Goal: Use online tool/utility: Use online tool/utility

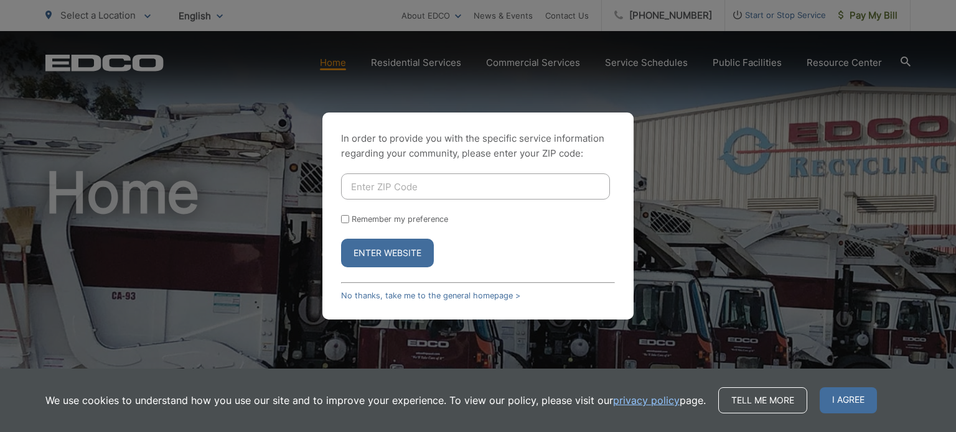
click at [412, 193] on input "Enter ZIP Code" at bounding box center [475, 187] width 269 height 26
type input "92106"
click at [376, 247] on button "Enter Website" at bounding box center [387, 253] width 93 height 29
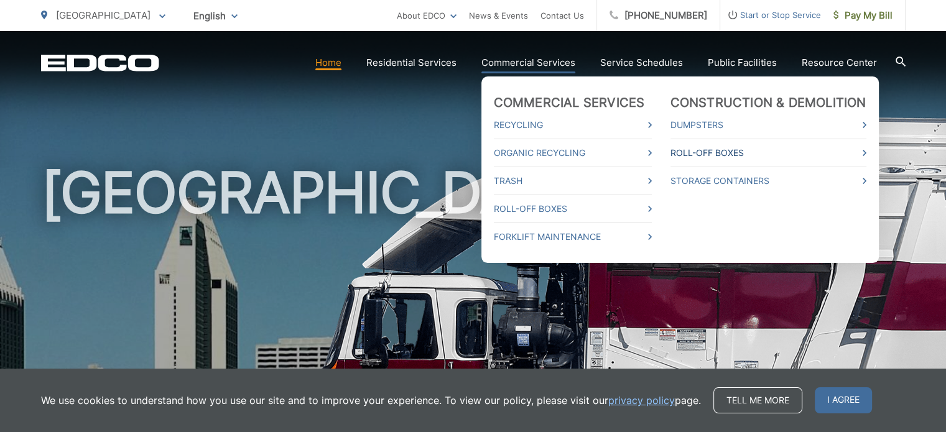
click at [687, 152] on link "Roll-Off Boxes" at bounding box center [769, 153] width 196 height 15
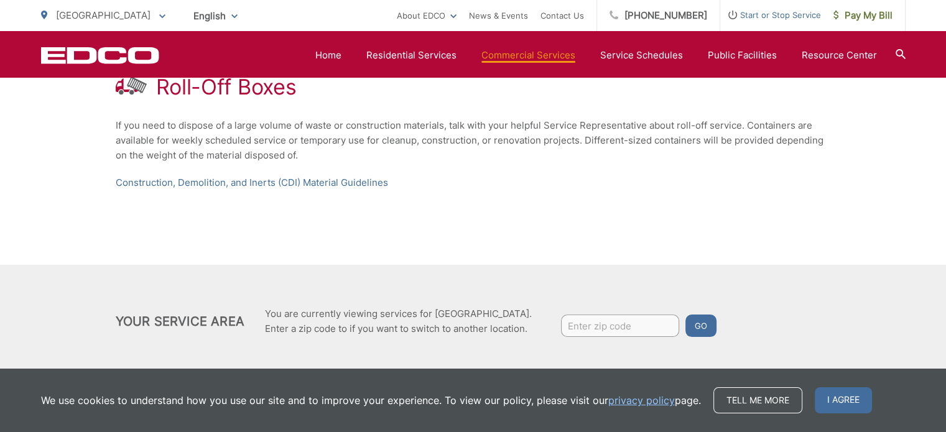
scroll to position [271, 0]
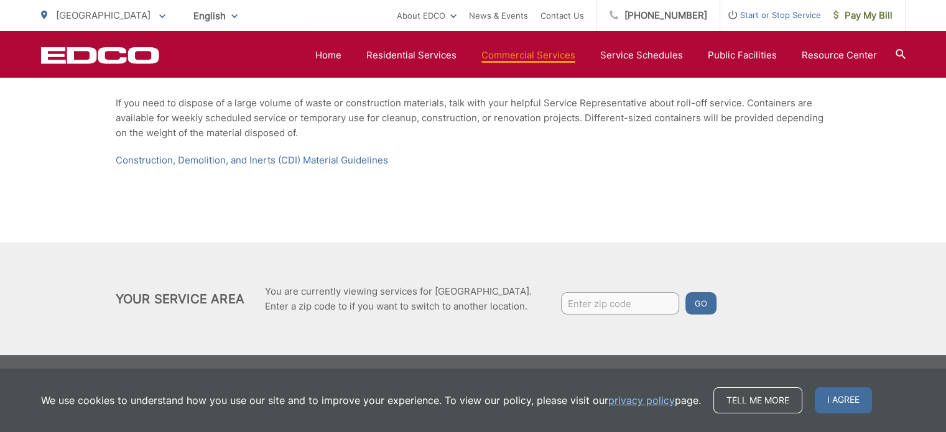
click at [584, 306] on input "Enter zip code" at bounding box center [620, 303] width 118 height 22
type input "92106"
click at [549, 192] on div "Roll-Off Boxes If you need to dispose of a large volume of waste or constructio…" at bounding box center [474, 110] width 716 height 265
click at [249, 161] on link "Construction, Demolition, and Inerts (CDI) Material Guidelines" at bounding box center [252, 160] width 273 height 15
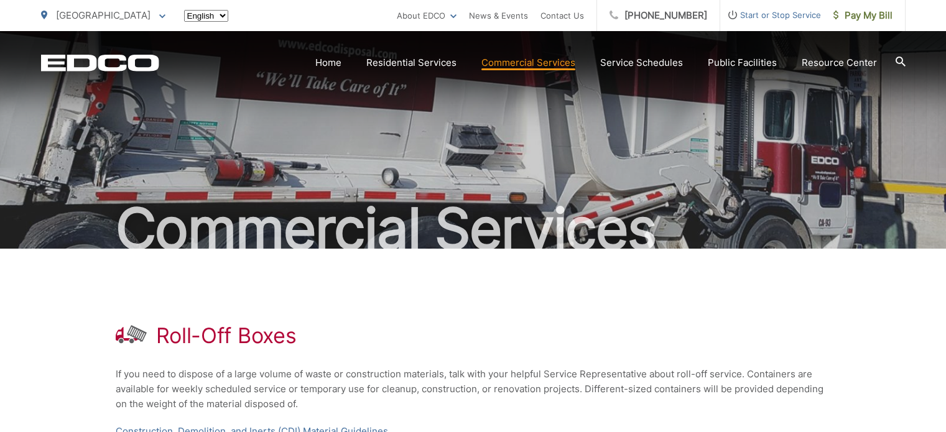
scroll to position [271, 0]
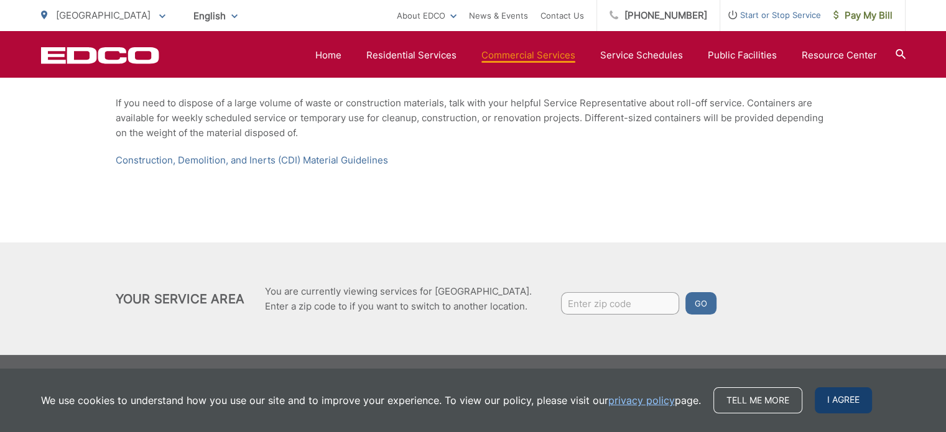
click at [838, 396] on span "I agree" at bounding box center [843, 401] width 57 height 26
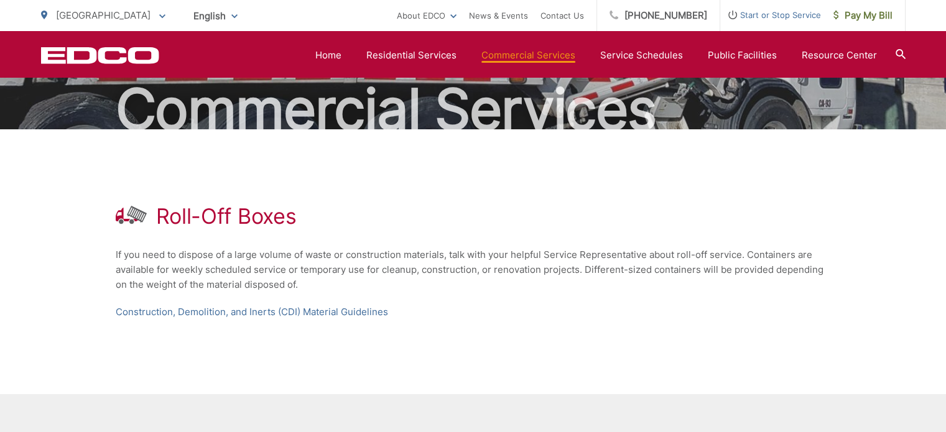
scroll to position [0, 0]
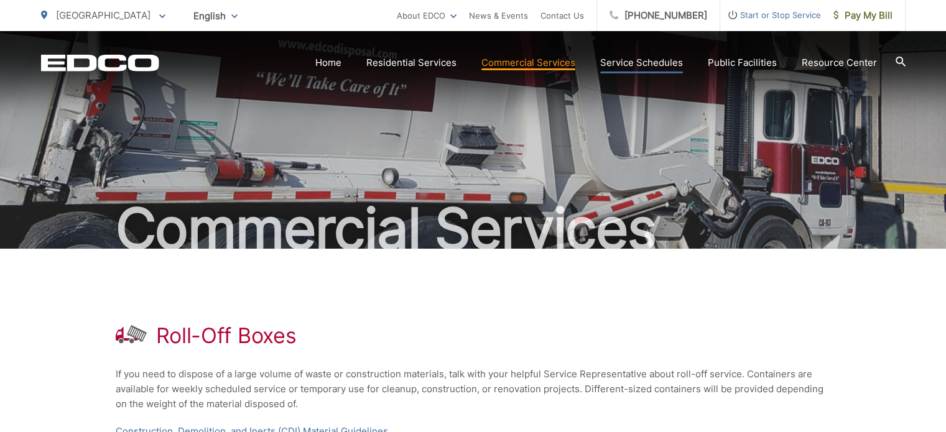
click at [619, 60] on link "Service Schedules" at bounding box center [642, 62] width 83 height 15
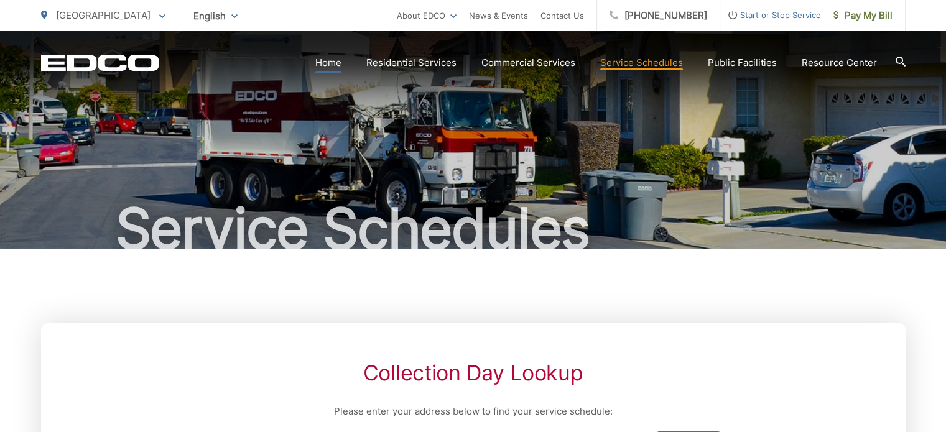
click at [331, 62] on link "Home" at bounding box center [328, 62] width 26 height 15
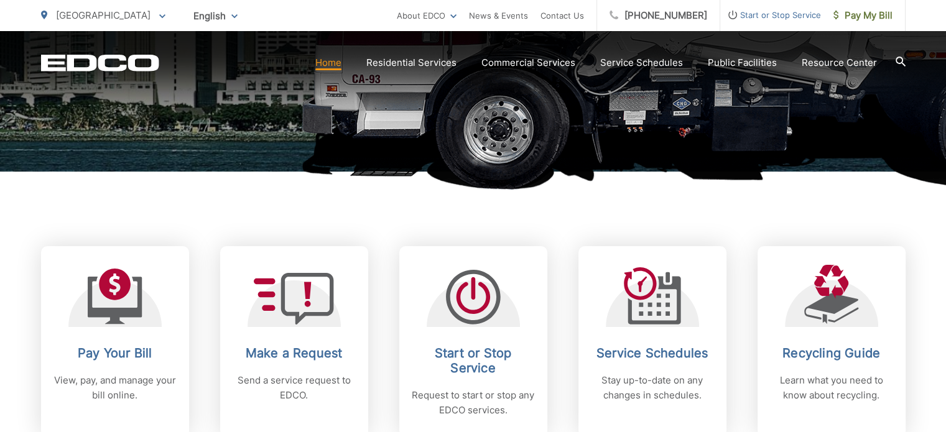
scroll to position [373, 0]
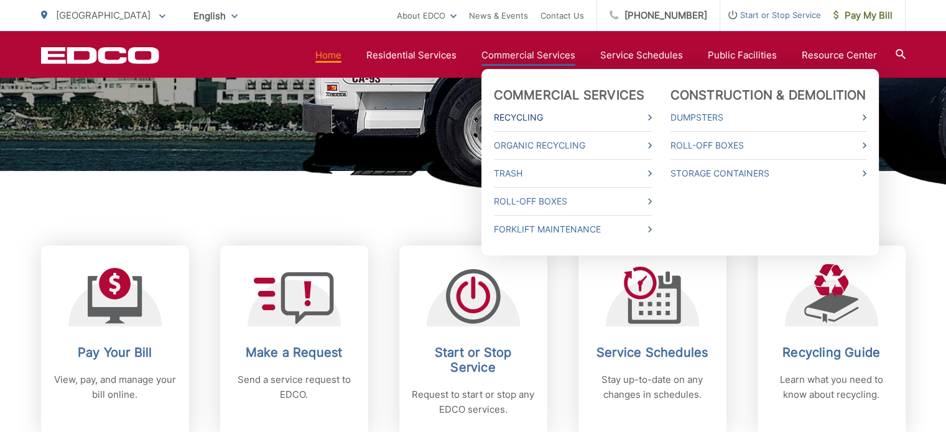
click at [530, 119] on link "Recycling" at bounding box center [573, 117] width 158 height 15
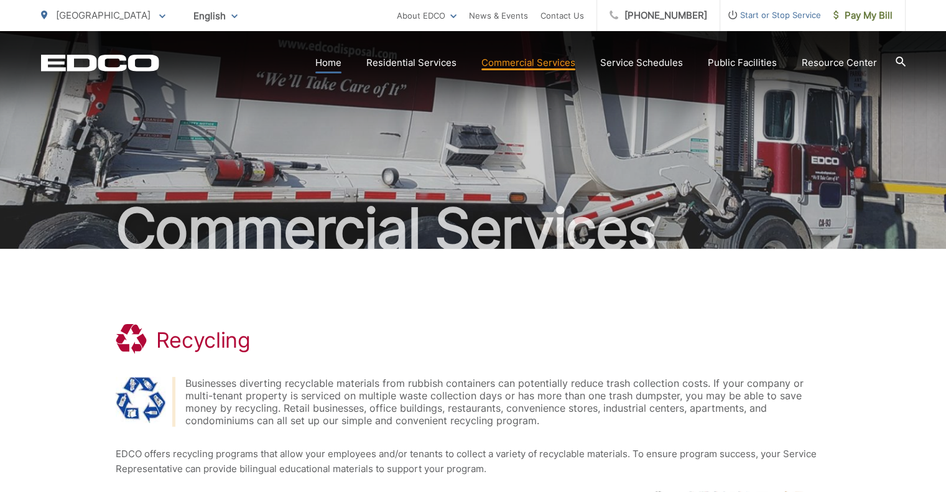
click at [334, 58] on link "Home" at bounding box center [328, 62] width 26 height 15
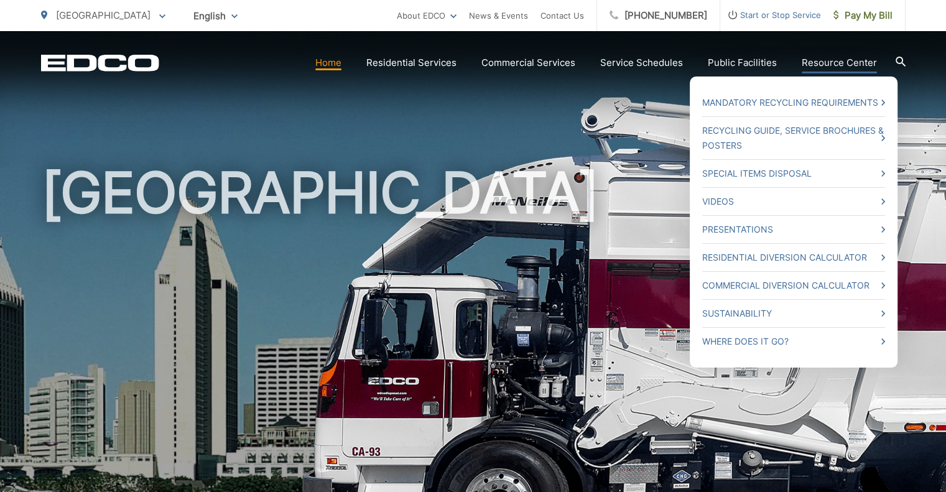
click at [841, 62] on link "Resource Center" at bounding box center [839, 62] width 75 height 15
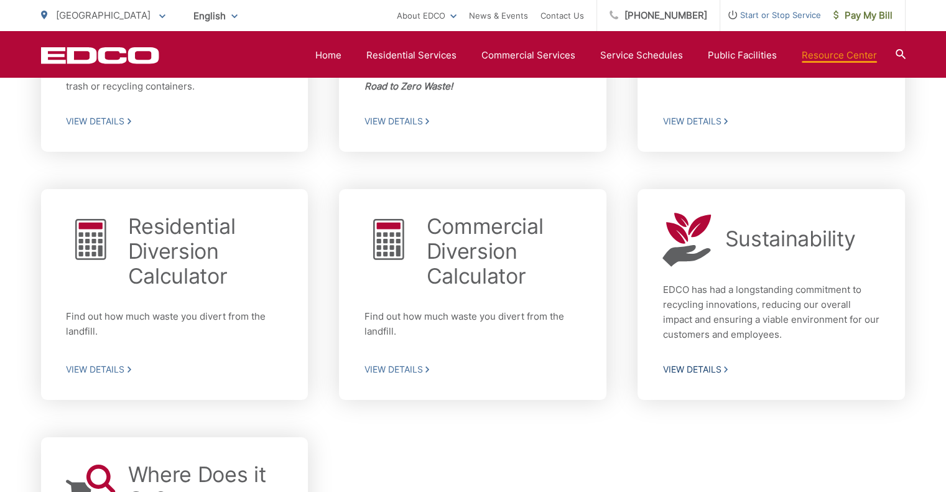
scroll to position [498, 0]
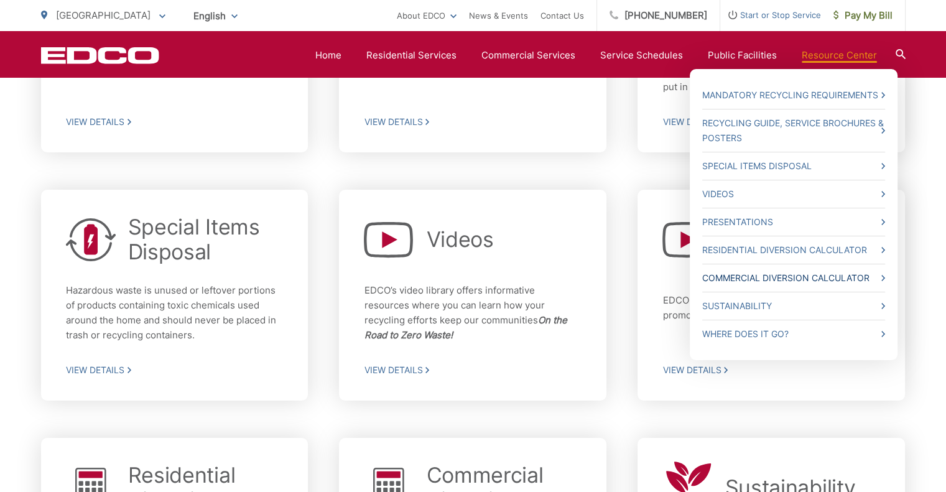
click at [772, 274] on link "Commercial Diversion Calculator" at bounding box center [794, 278] width 183 height 15
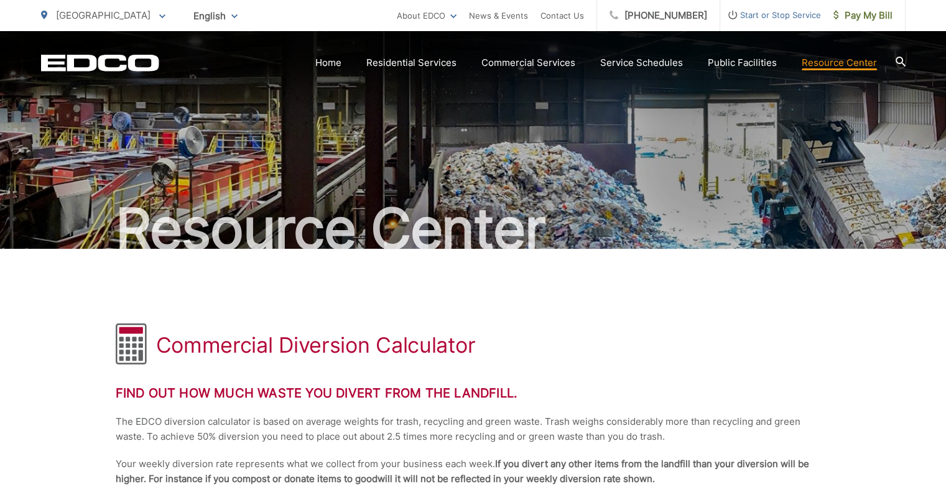
click at [159, 14] on icon at bounding box center [162, 16] width 6 height 4
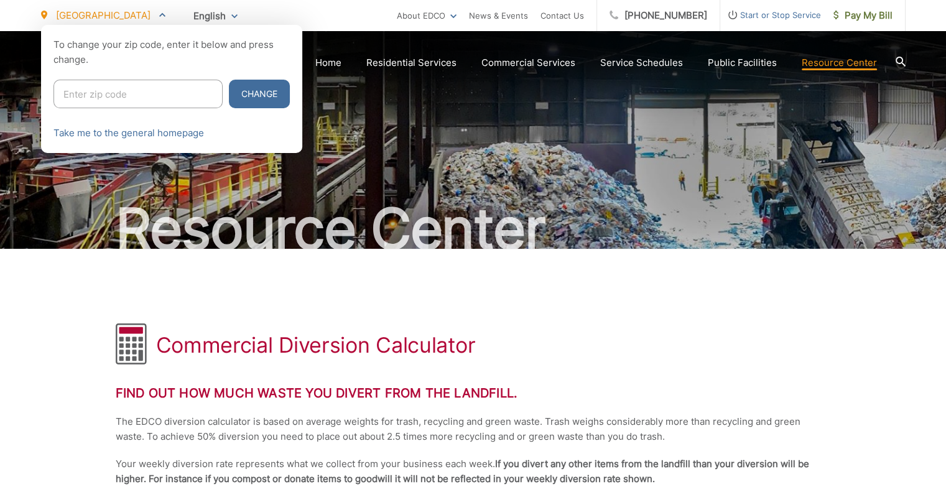
click at [159, 14] on icon at bounding box center [162, 14] width 6 height 4
